Goal: Information Seeking & Learning: Learn about a topic

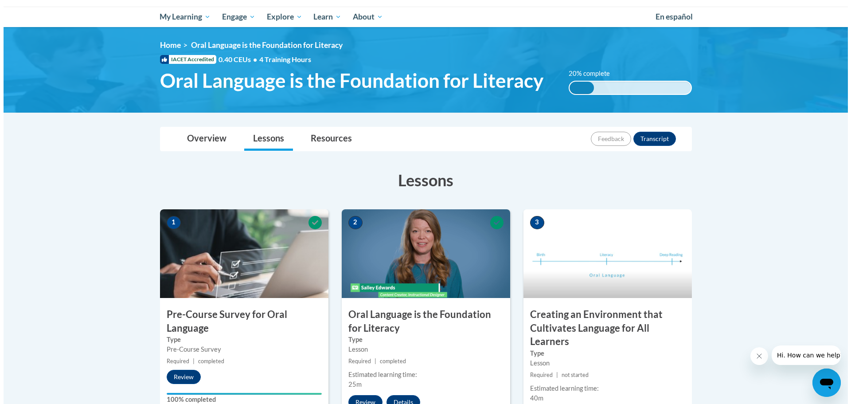
scroll to position [177, 0]
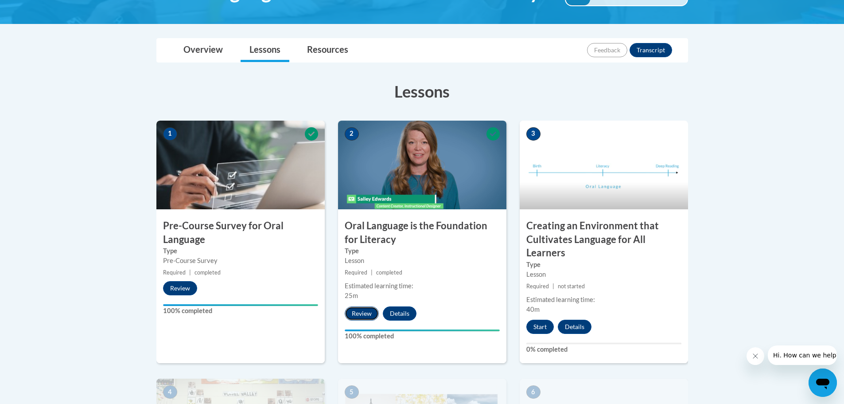
click at [360, 311] on button "Review" at bounding box center [362, 313] width 34 height 14
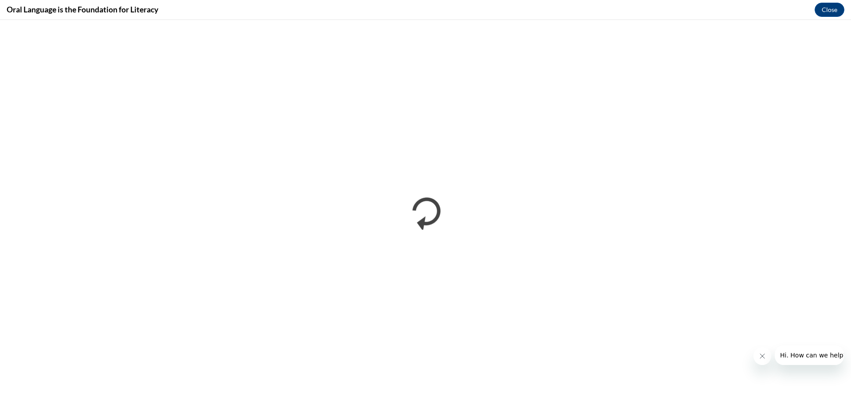
scroll to position [0, 0]
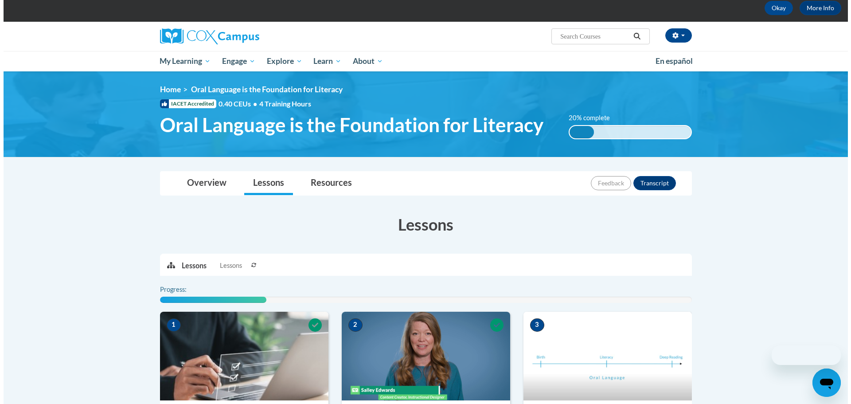
scroll to position [222, 0]
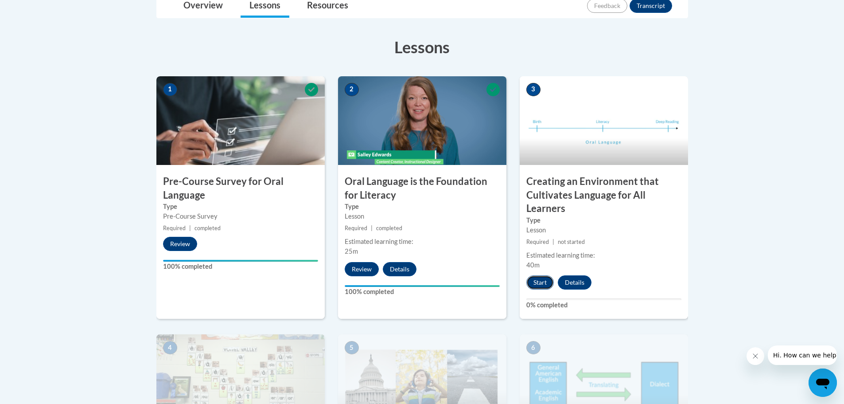
click at [536, 282] on button "Start" at bounding box center [540, 282] width 27 height 14
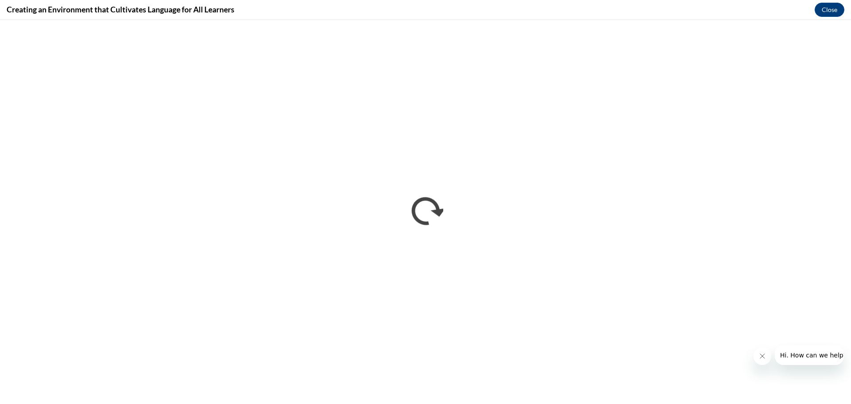
scroll to position [0, 0]
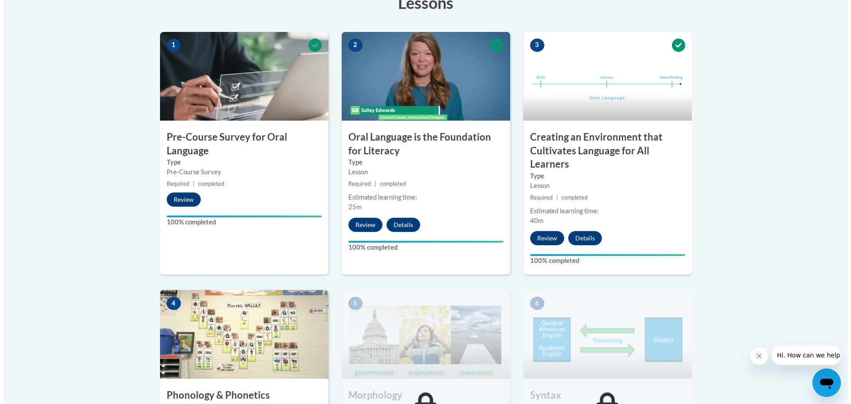
scroll to position [355, 0]
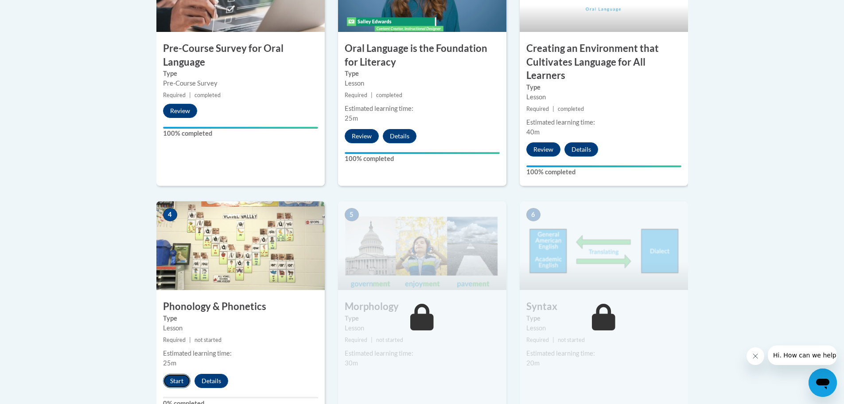
click at [178, 379] on button "Start" at bounding box center [176, 381] width 27 height 14
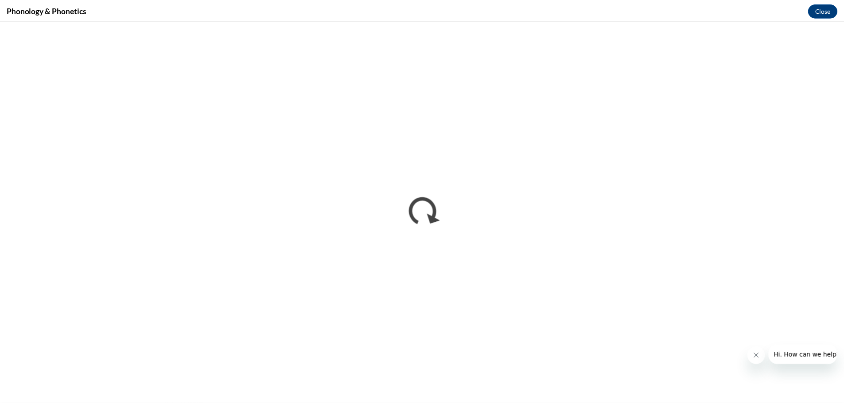
scroll to position [0, 0]
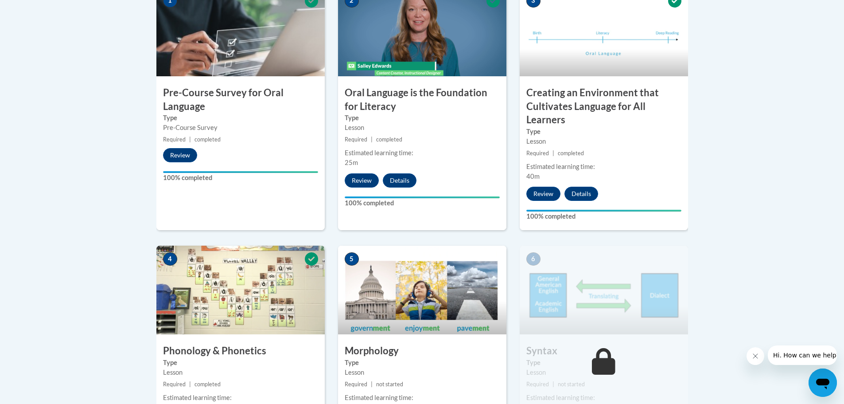
scroll to position [443, 0]
